Goal: Information Seeking & Learning: Check status

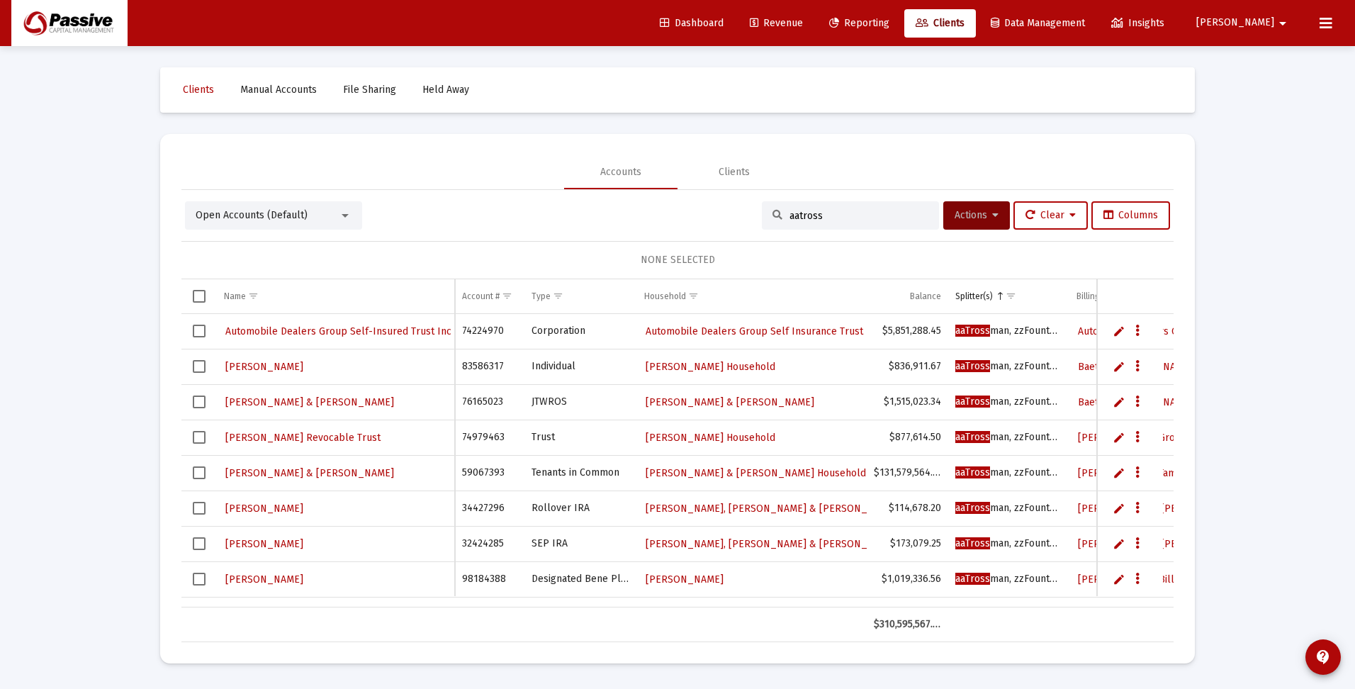
click at [845, 208] on div "aatross" at bounding box center [850, 215] width 177 height 28
drag, startPoint x: 834, startPoint y: 215, endPoint x: 760, endPoint y: 215, distance: 74.4
click at [762, 215] on div "aatross" at bounding box center [850, 215] width 177 height 28
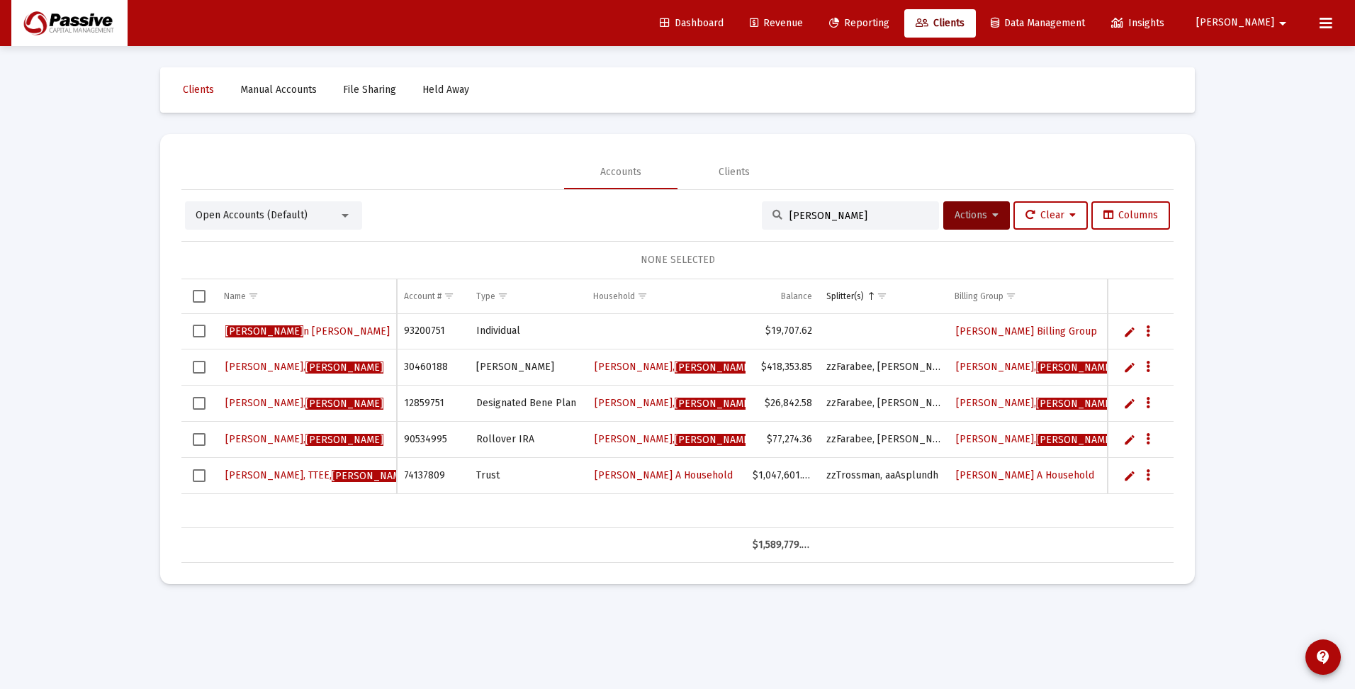
type input "[PERSON_NAME]"
click at [239, 367] on span "[PERSON_NAME]" at bounding box center [304, 367] width 158 height 12
click at [240, 367] on span "[PERSON_NAME]" at bounding box center [304, 367] width 158 height 12
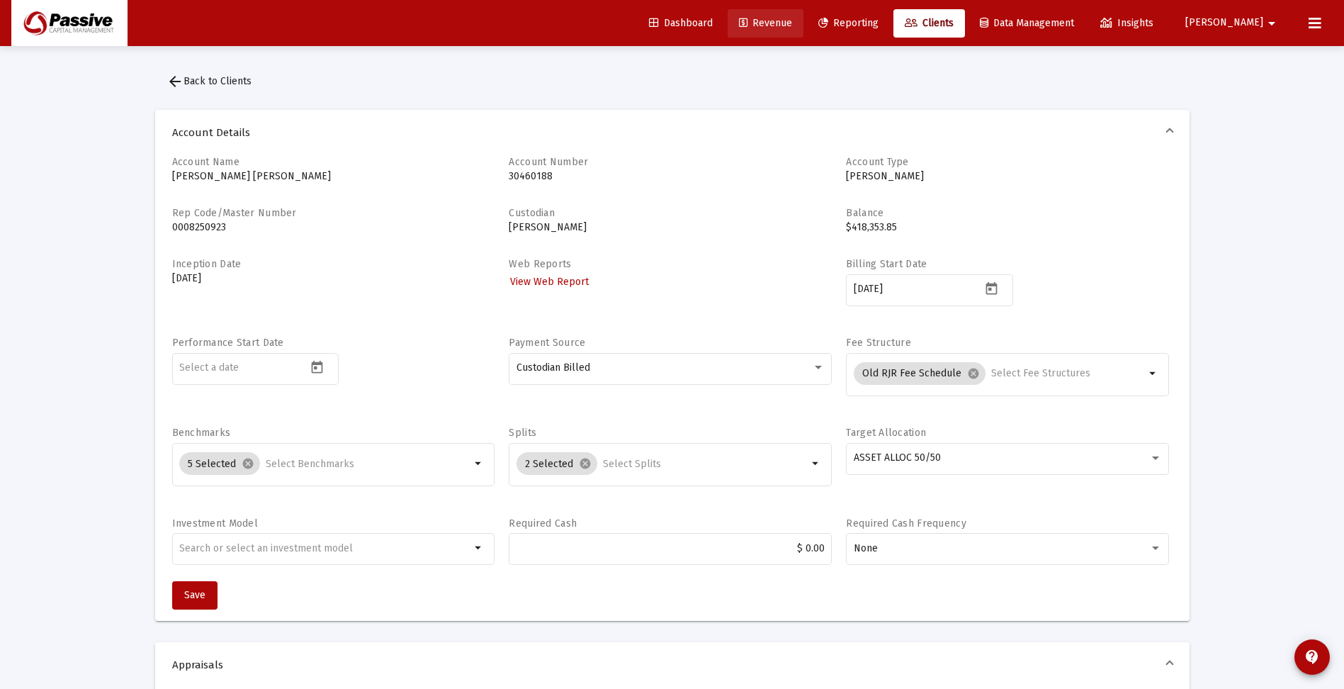
click at [792, 24] on span "Revenue" at bounding box center [765, 23] width 53 height 12
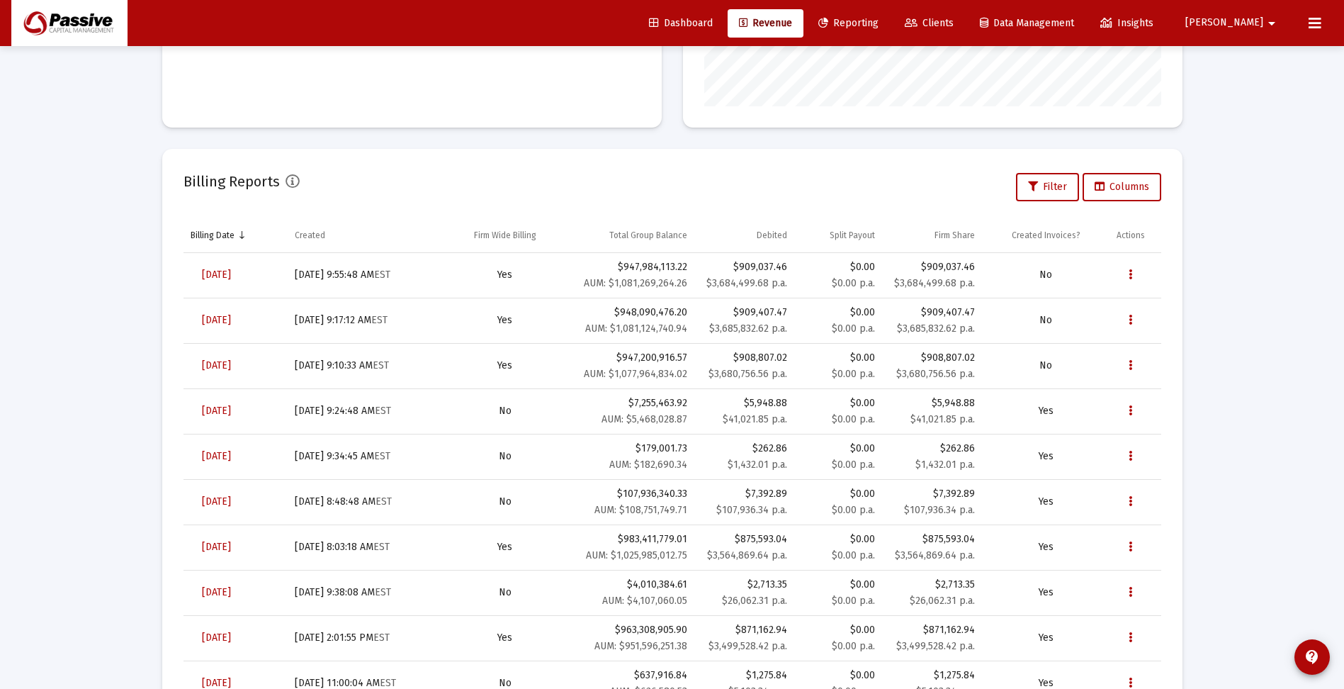
scroll to position [425, 0]
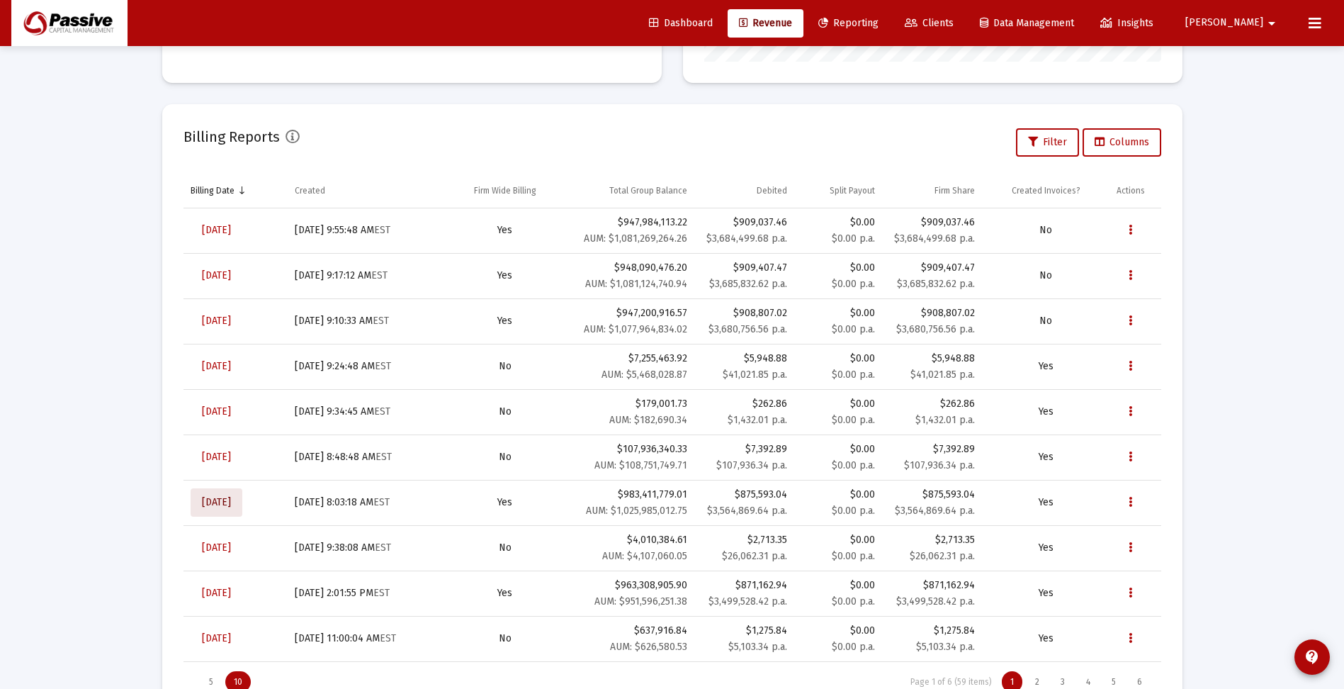
click at [231, 502] on span "[DATE]" at bounding box center [216, 502] width 29 height 12
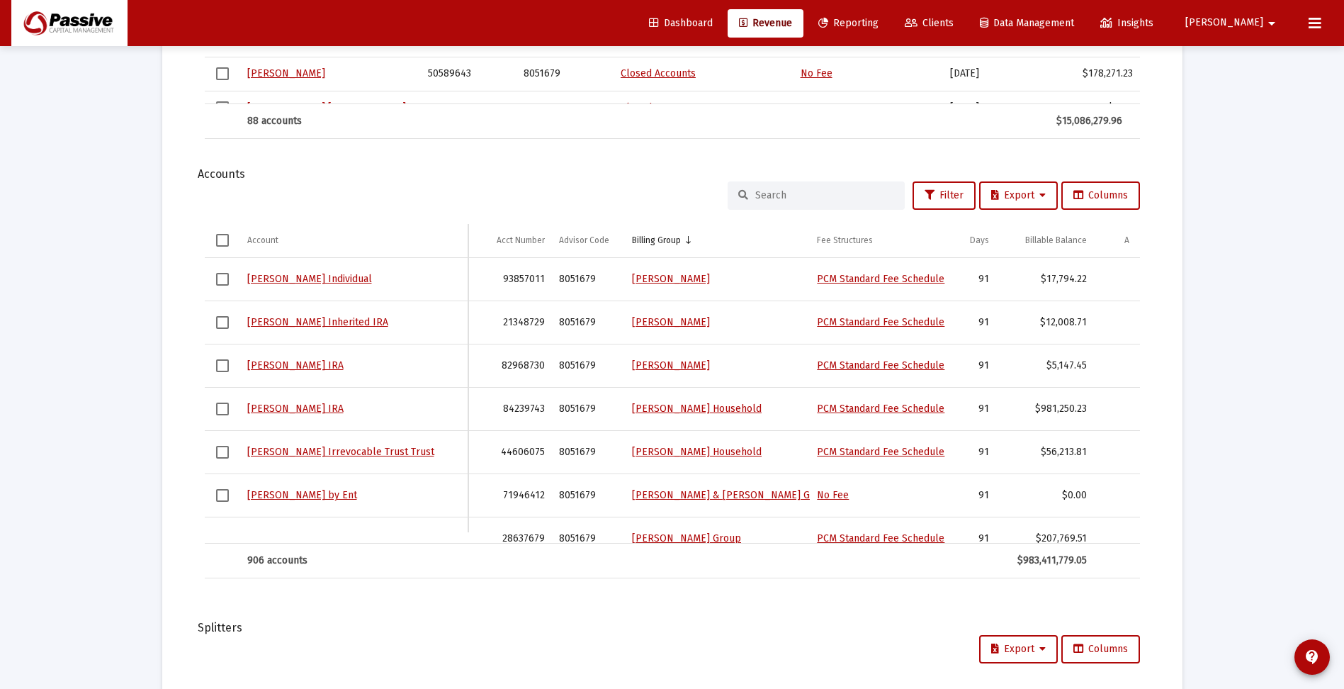
scroll to position [1463, 0]
click at [770, 196] on input at bounding box center [824, 194] width 139 height 12
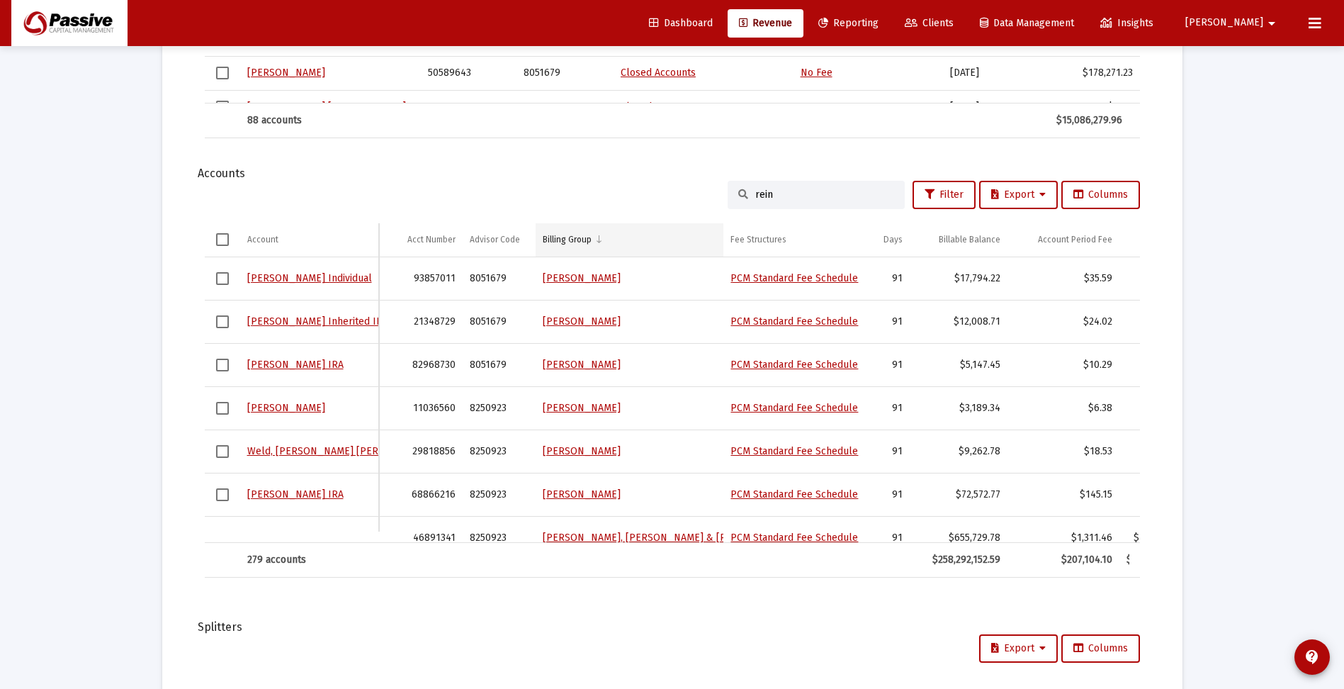
type input "rein"
click at [570, 245] on div "Billing Group" at bounding box center [567, 239] width 49 height 11
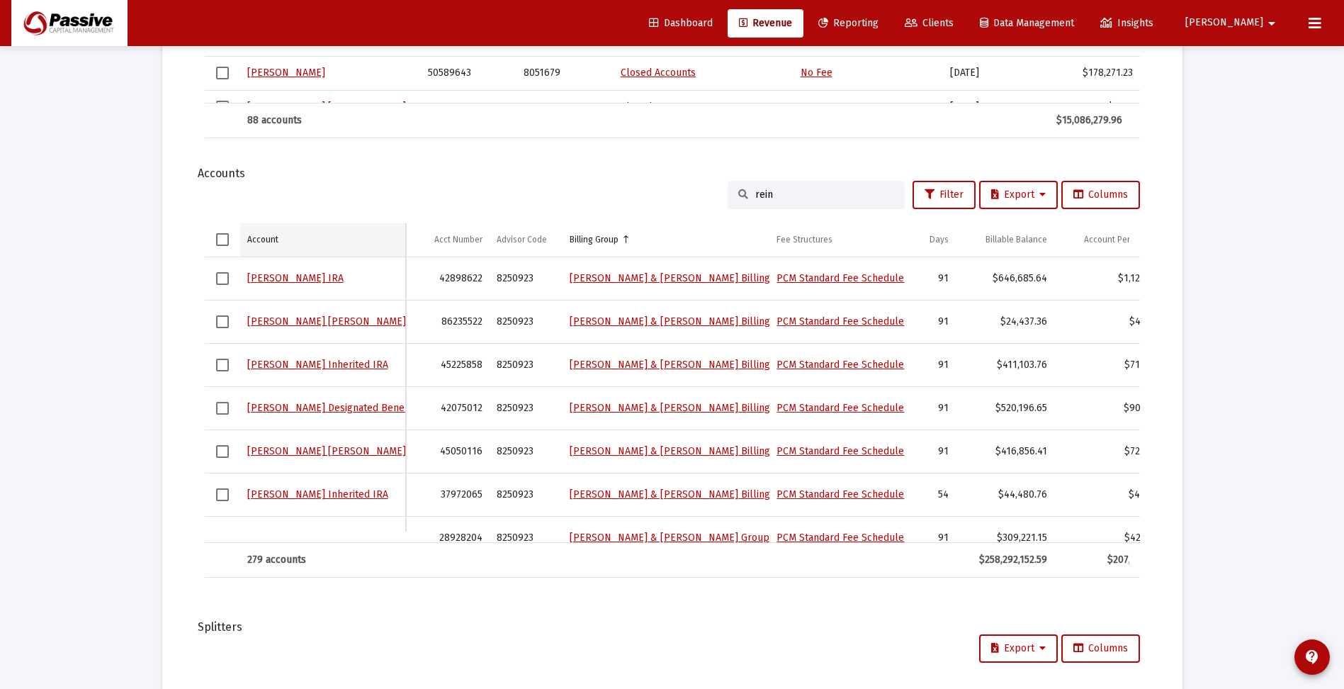
click at [262, 239] on div "Account" at bounding box center [262, 239] width 31 height 11
click at [373, 242] on td "Account" at bounding box center [323, 240] width 167 height 34
click at [343, 239] on td "Account" at bounding box center [323, 240] width 167 height 34
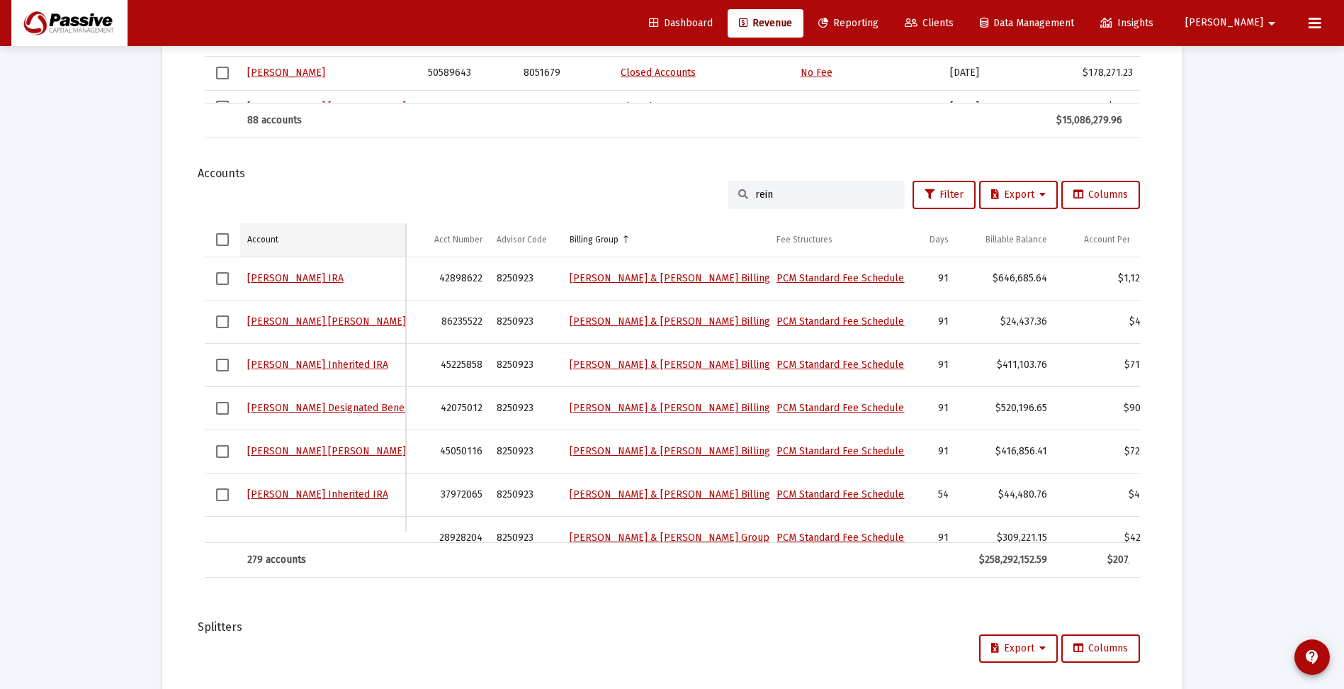
click at [343, 239] on td "Account" at bounding box center [323, 240] width 167 height 34
drag, startPoint x: 781, startPoint y: 191, endPoint x: 744, endPoint y: 195, distance: 37.1
click at [744, 195] on div "rein" at bounding box center [816, 195] width 177 height 28
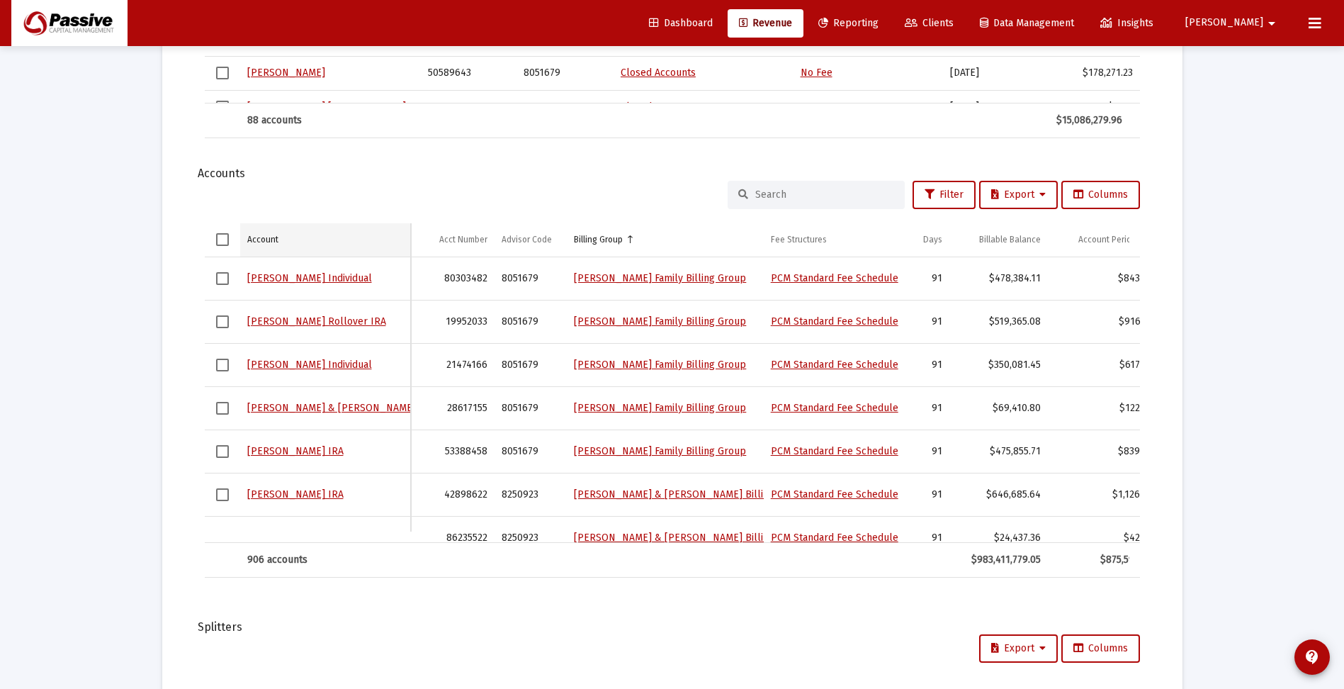
click at [329, 237] on td "Account" at bounding box center [325, 240] width 171 height 34
click at [789, 193] on input at bounding box center [824, 194] width 139 height 12
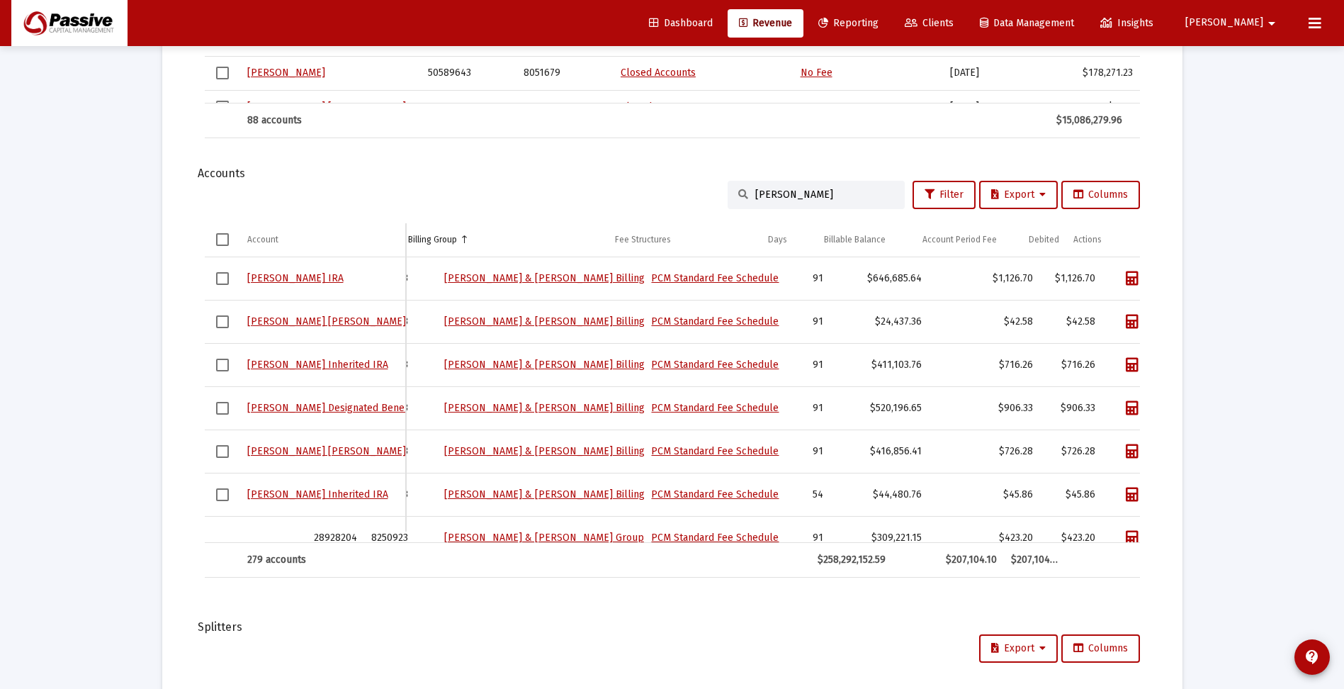
scroll to position [0, 125]
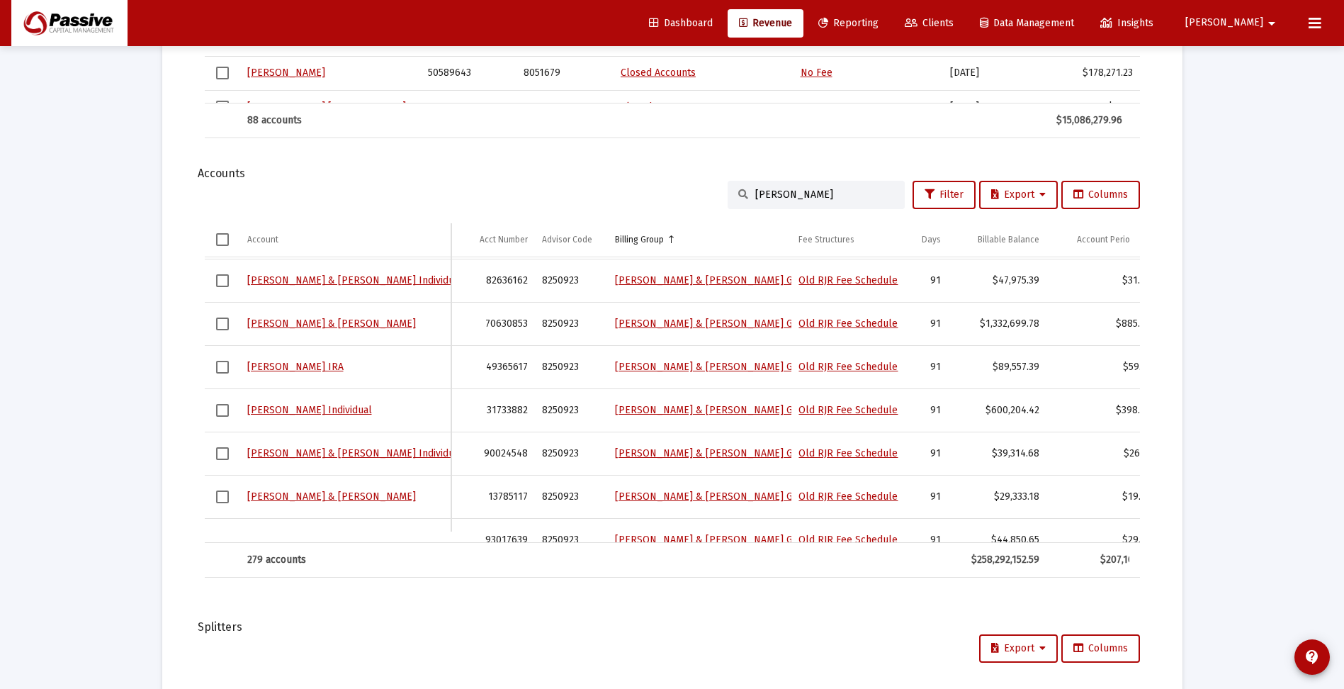
drag, startPoint x: 823, startPoint y: 191, endPoint x: 714, endPoint y: 201, distance: 109.5
click at [714, 201] on div "[PERSON_NAME] Filter Export Columns" at bounding box center [672, 195] width 935 height 28
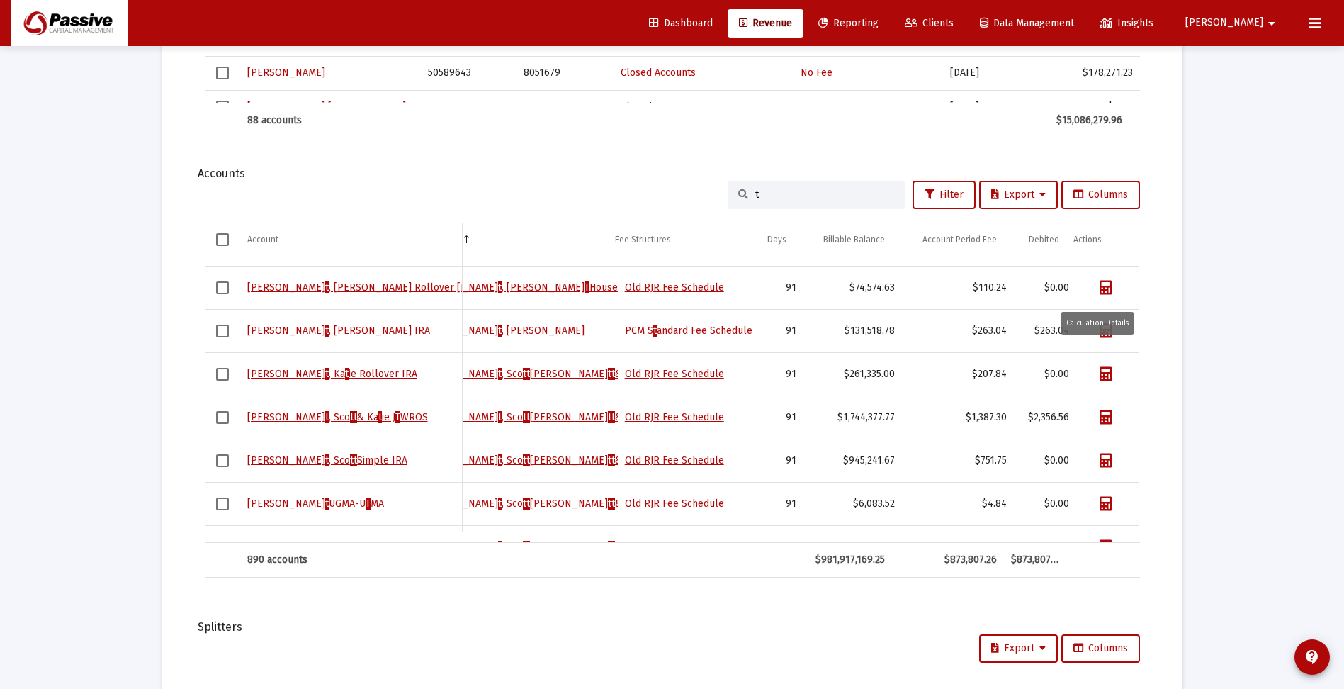
type input "t"
click at [1100, 288] on icon "Data grid" at bounding box center [1106, 288] width 13 height 14
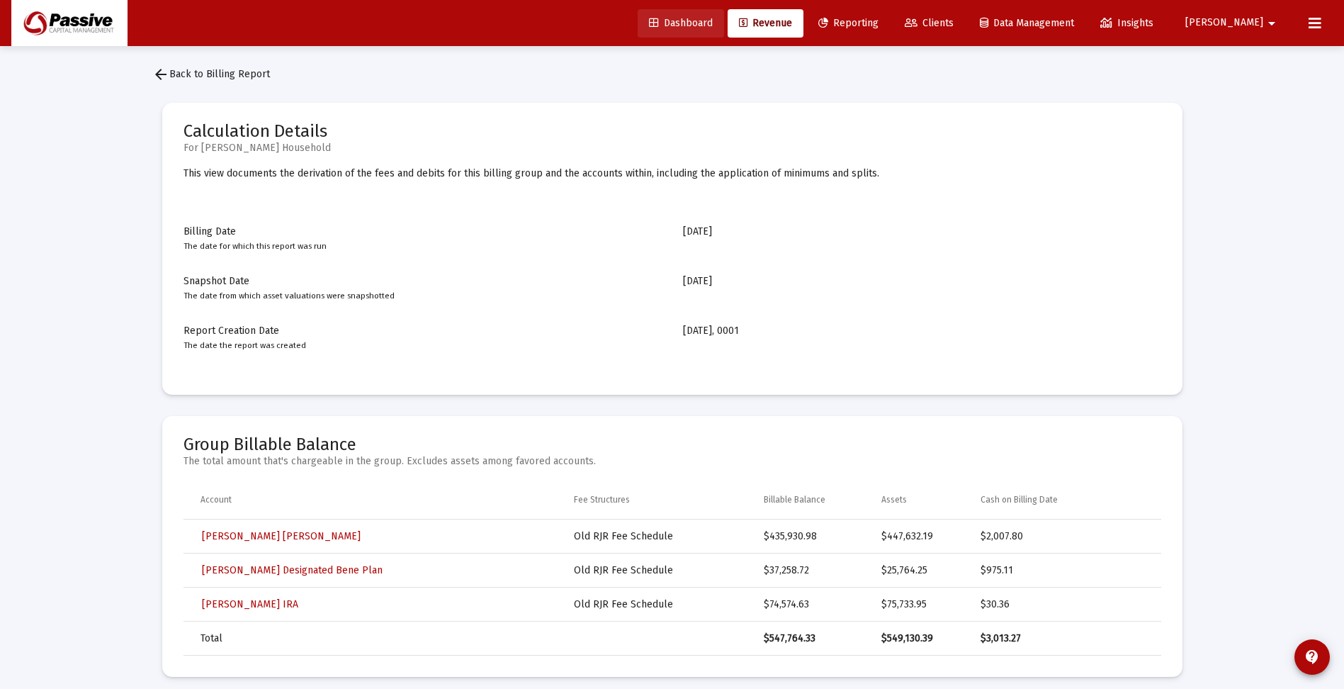
click at [713, 20] on span "Dashboard" at bounding box center [681, 23] width 64 height 12
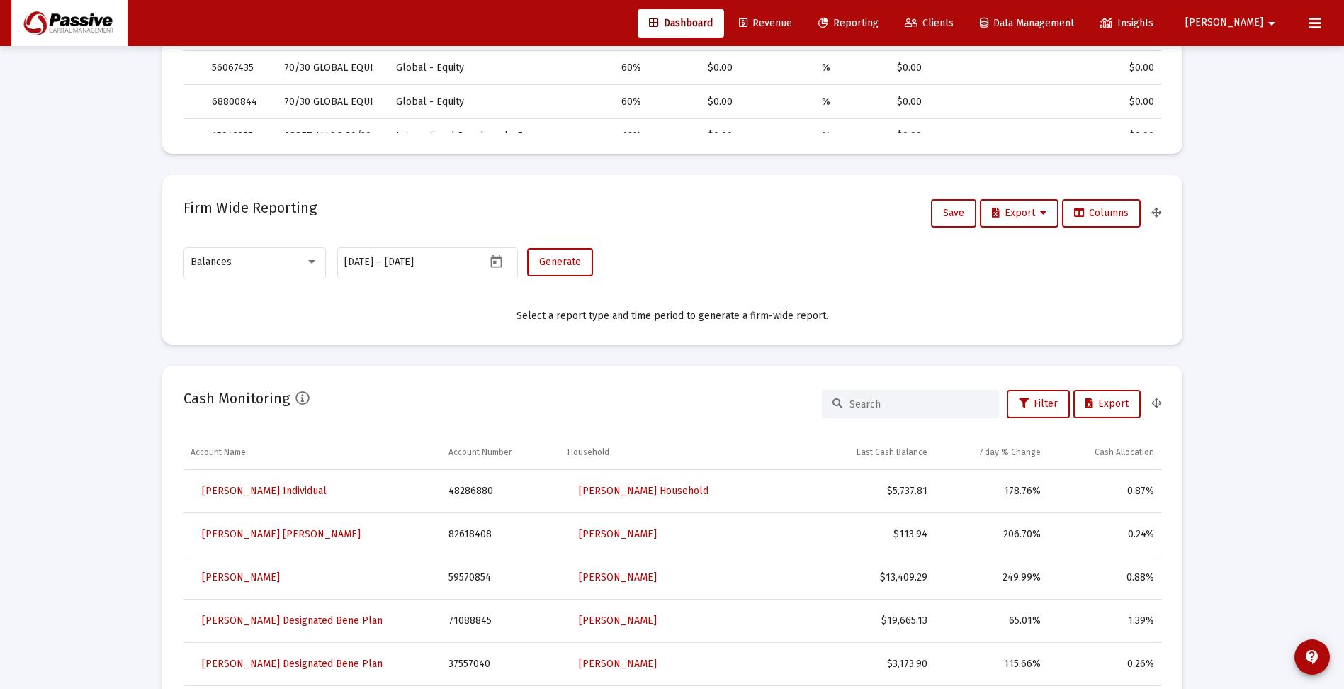
scroll to position [779, 0]
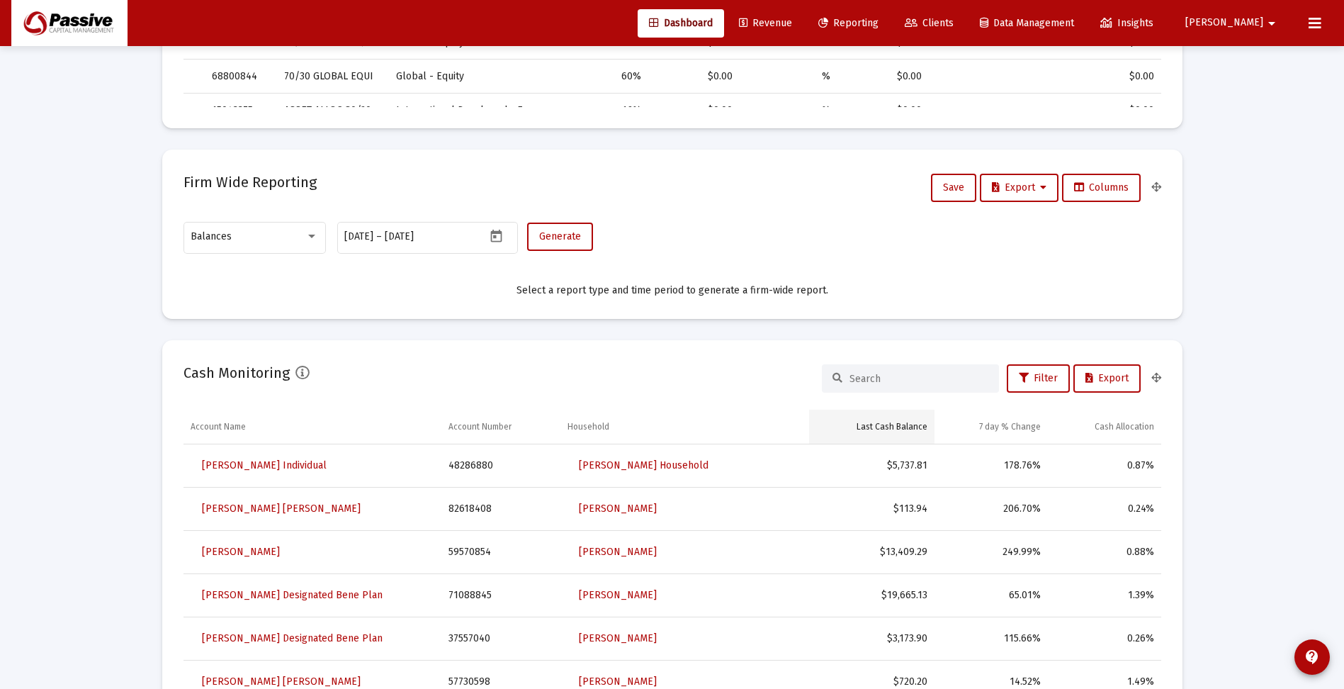
click at [911, 437] on td "Last Cash Balance" at bounding box center [872, 427] width 126 height 34
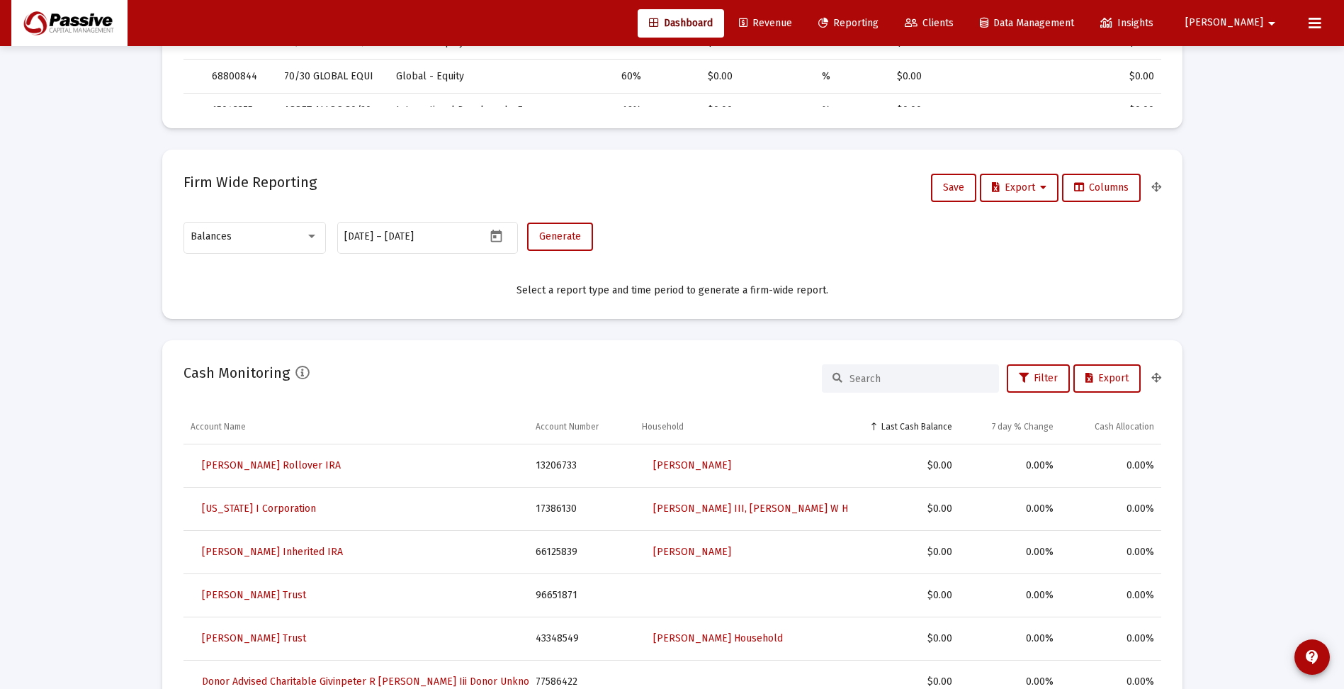
click at [911, 437] on td "Last Cash Balance" at bounding box center [903, 427] width 112 height 34
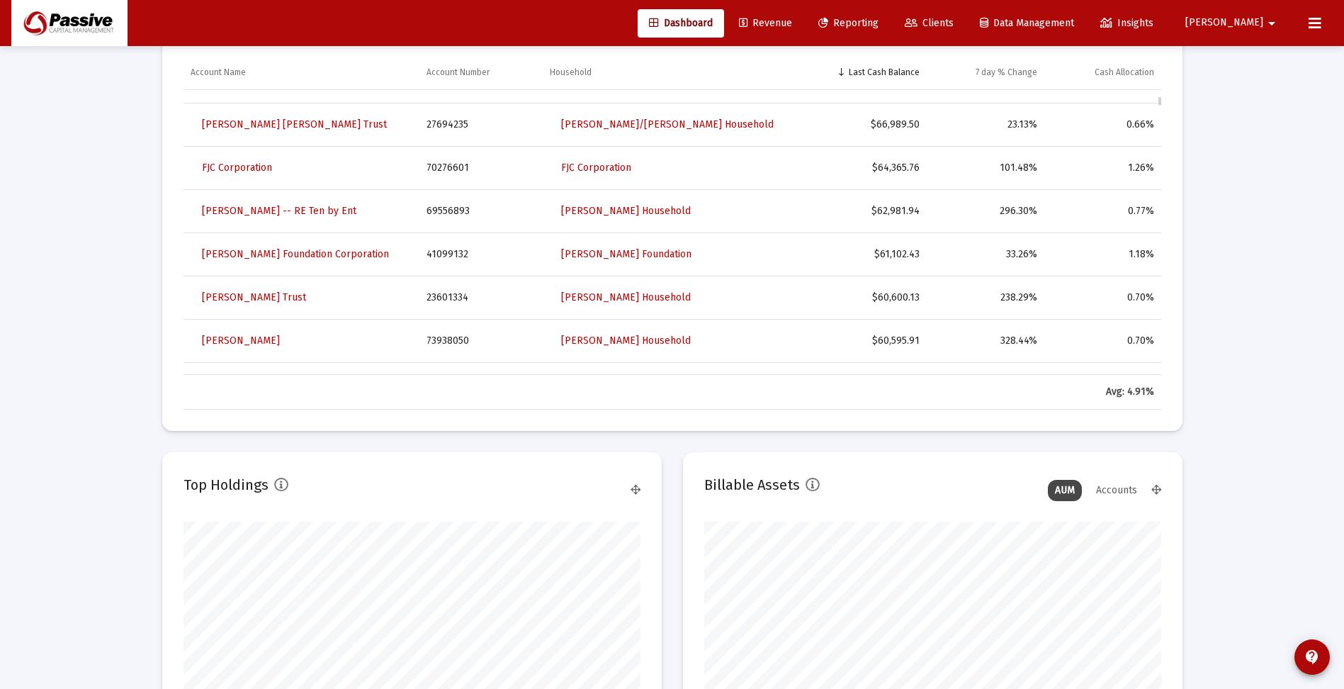
scroll to position [921, 0]
